Goal: Communication & Community: Answer question/provide support

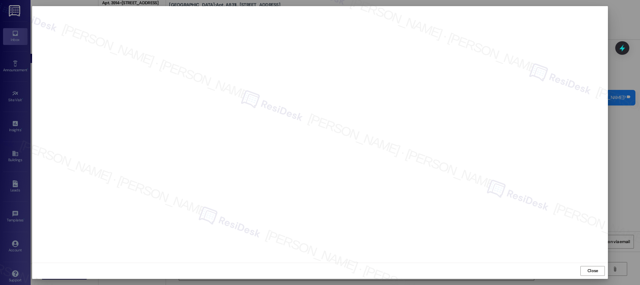
scroll to position [1031, 0]
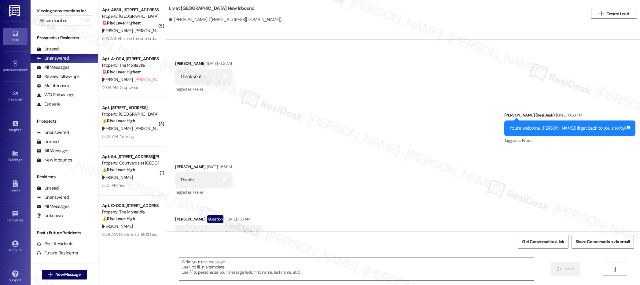
scroll to position [8815, 0]
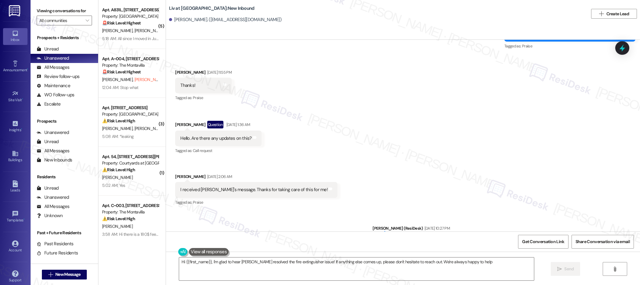
type textarea "Hi {{first_name}}, I'm glad to hear [PERSON_NAME] resolved the fire extinguishe…"
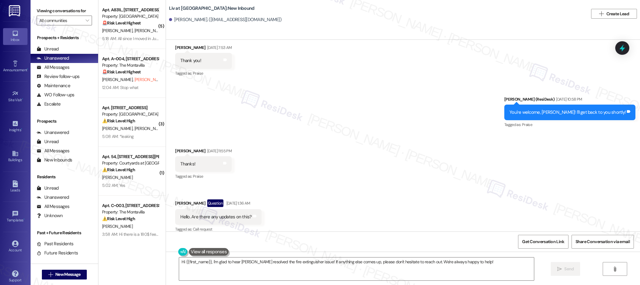
scroll to position [8736, 0]
